Goal: Task Accomplishment & Management: Manage account settings

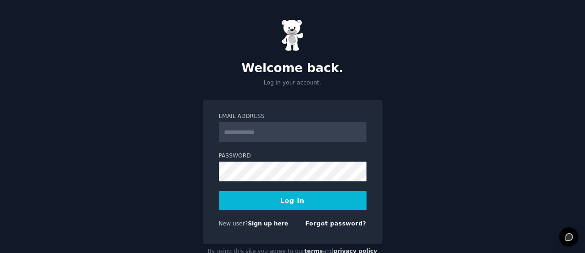
click at [295, 136] on input "Email Address" at bounding box center [293, 132] width 148 height 20
type input "**********"
click at [301, 200] on button "Log In" at bounding box center [293, 200] width 148 height 19
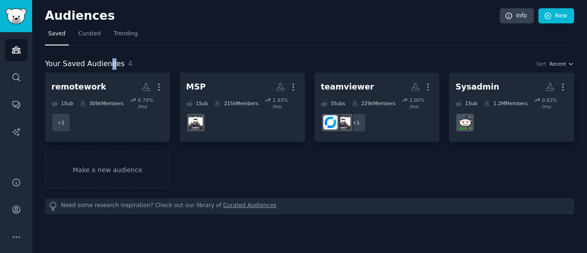
click at [105, 67] on span "Your Saved Audiences" at bounding box center [85, 63] width 80 height 11
